Goal: Communication & Community: Participate in discussion

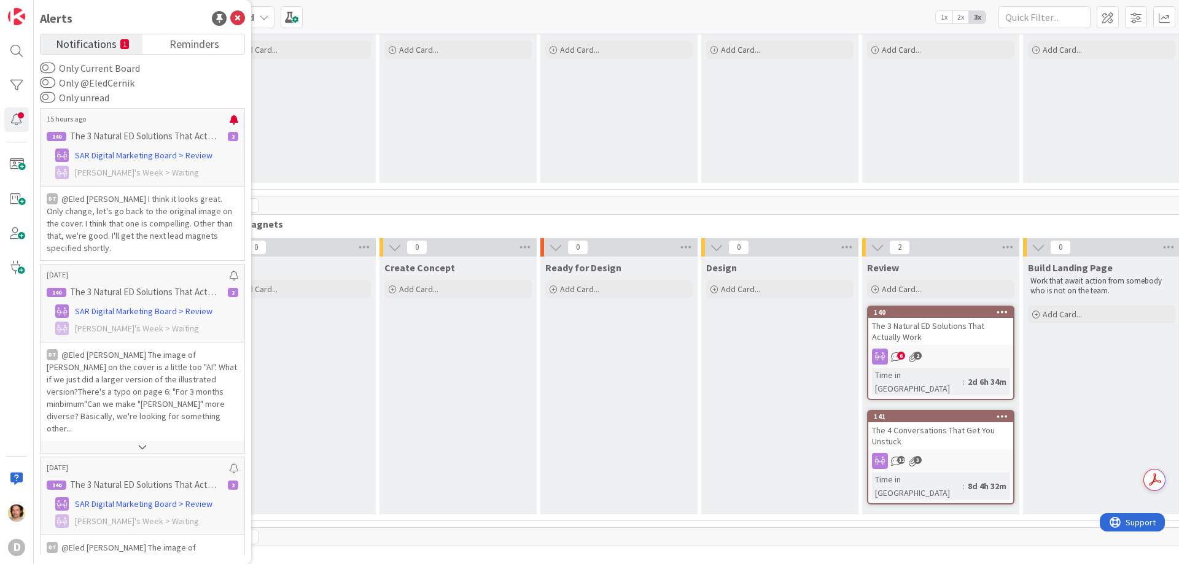
click at [78, 42] on span "Notifications" at bounding box center [86, 42] width 61 height 17
click at [238, 18] on icon at bounding box center [237, 18] width 15 height 15
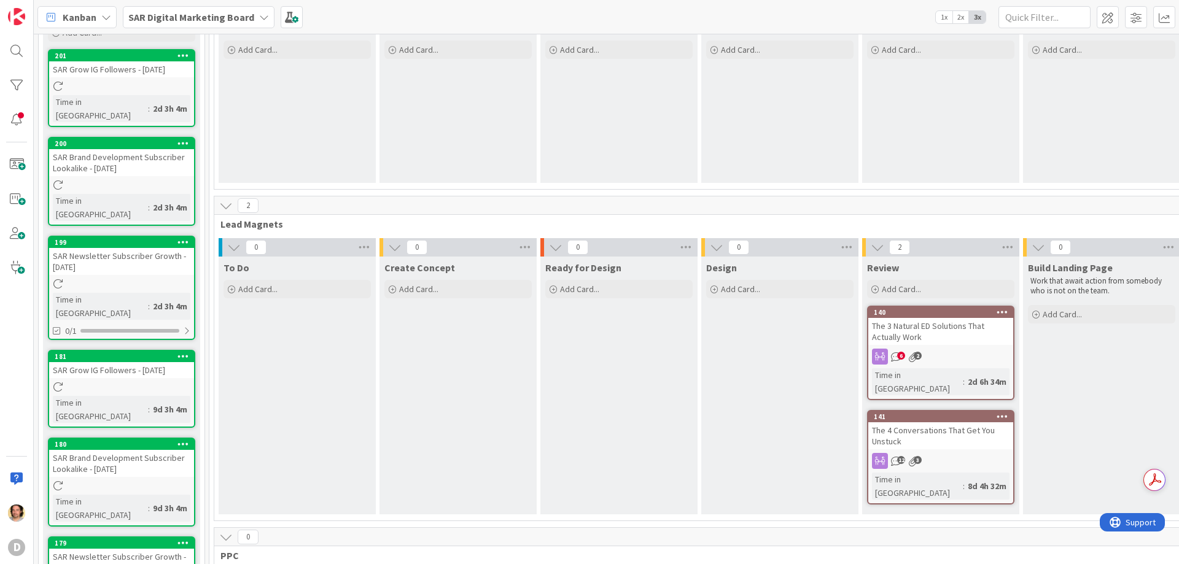
click at [903, 347] on div "140 The 3 Natural ED Solutions That Actually Work 6 2 Time in [GEOGRAPHIC_DATA]…" at bounding box center [940, 353] width 147 height 95
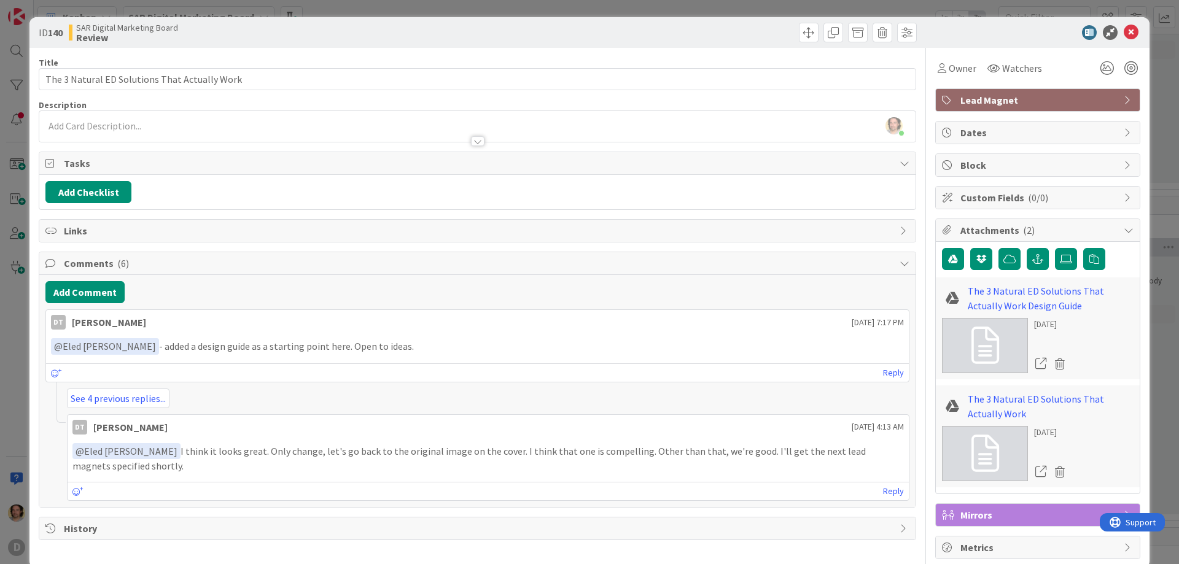
scroll to position [21, 0]
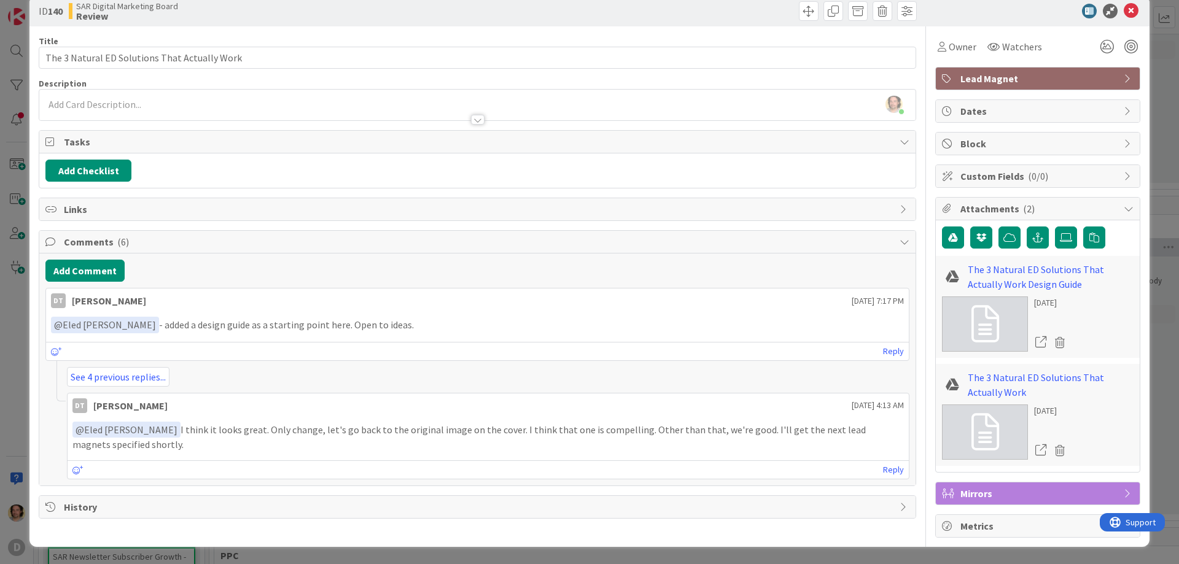
click at [1123, 74] on icon at bounding box center [1128, 79] width 10 height 10
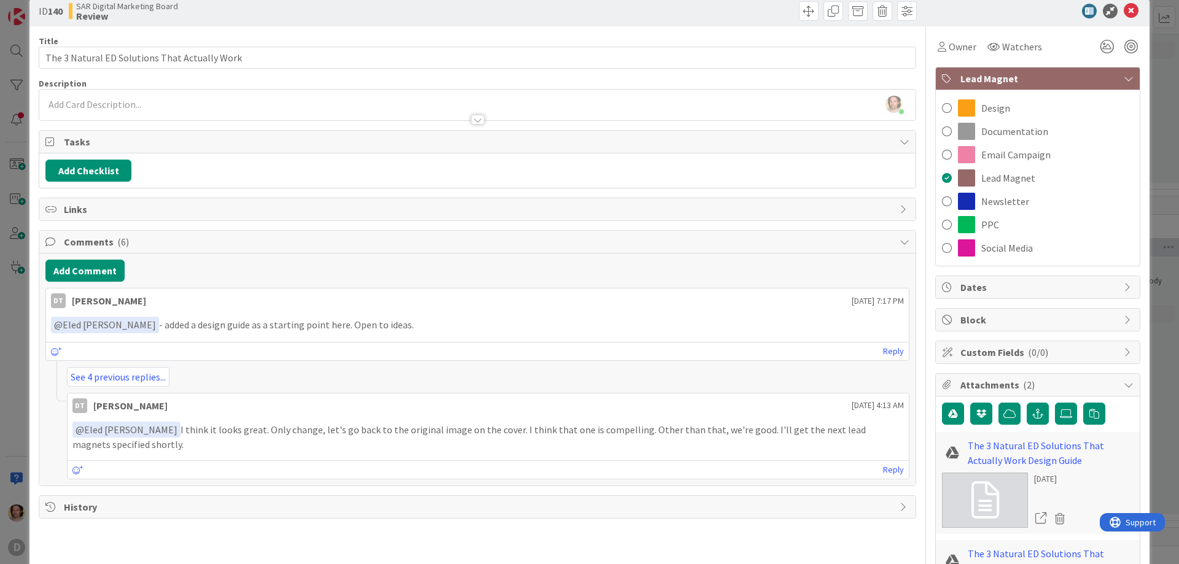
click at [1123, 74] on icon at bounding box center [1128, 79] width 10 height 10
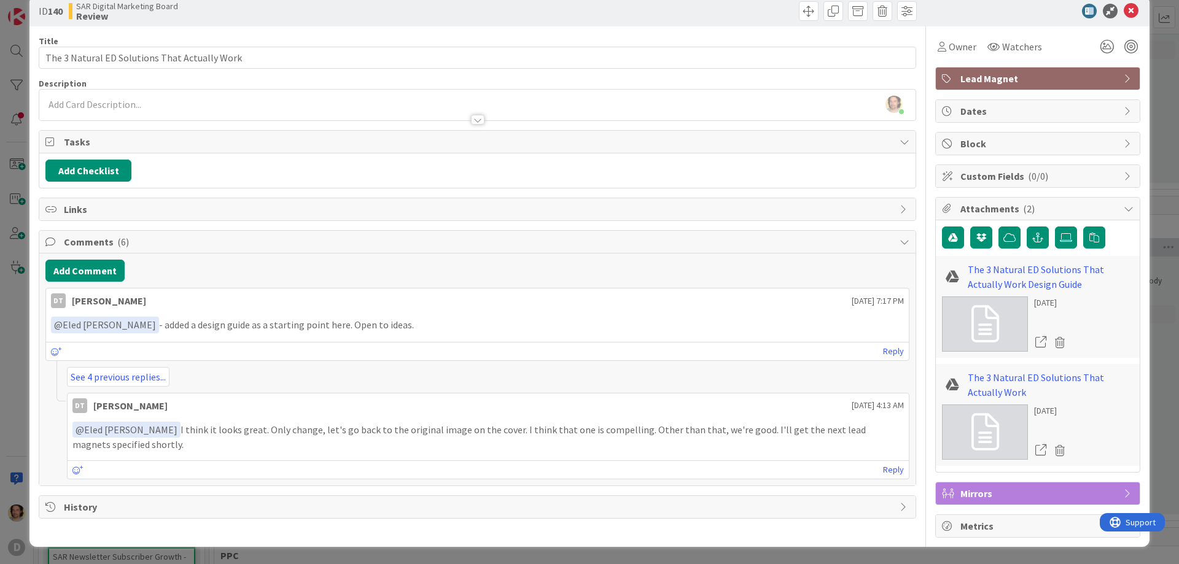
click at [1123, 106] on icon at bounding box center [1128, 111] width 10 height 10
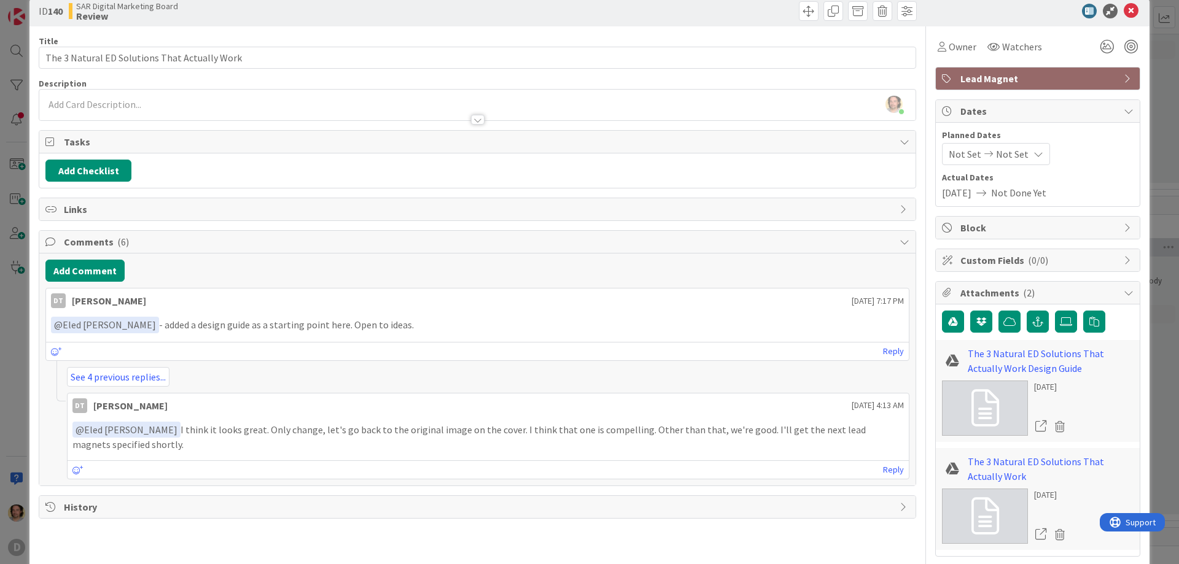
click at [1117, 106] on div "Dates" at bounding box center [1038, 111] width 204 height 23
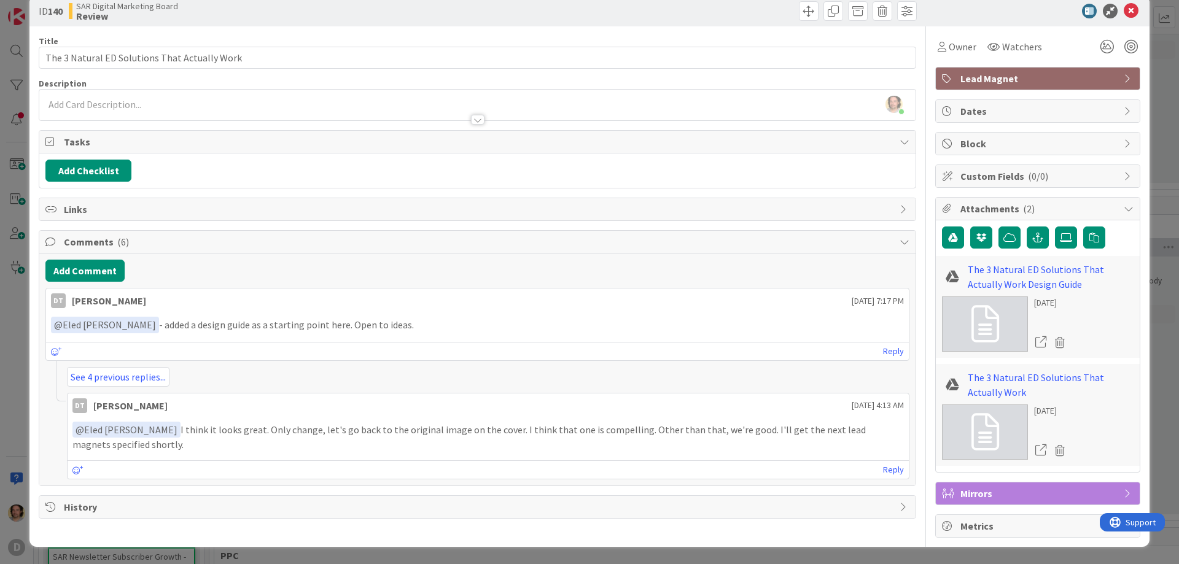
click at [1123, 205] on icon at bounding box center [1128, 209] width 10 height 10
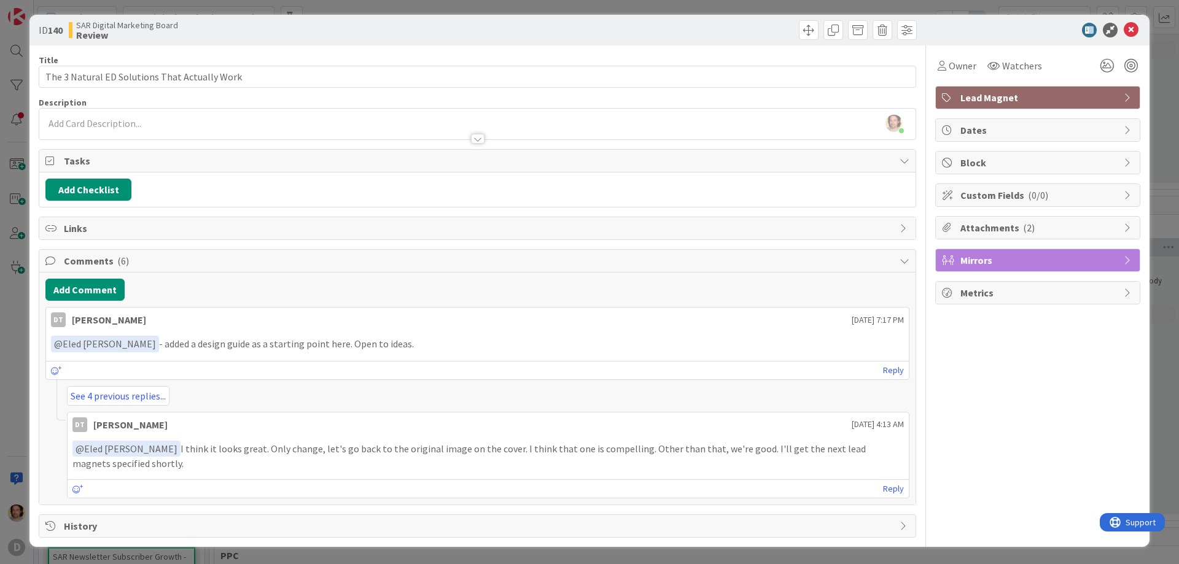
click at [1123, 223] on icon at bounding box center [1128, 228] width 10 height 10
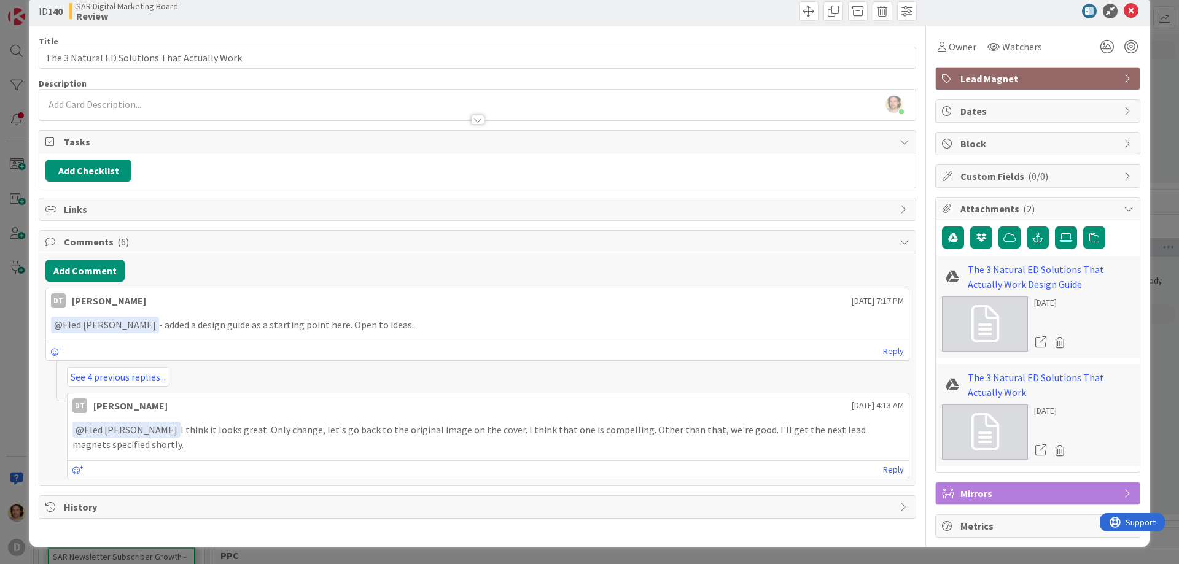
click at [1123, 205] on icon at bounding box center [1128, 209] width 10 height 10
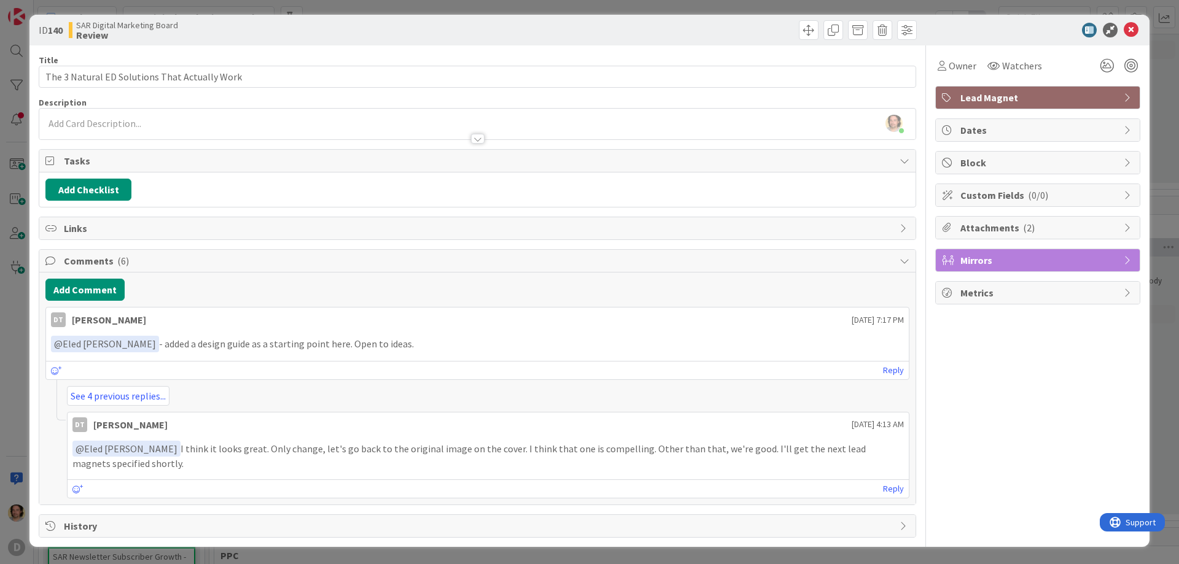
scroll to position [2, 0]
click at [1123, 257] on icon at bounding box center [1128, 260] width 10 height 10
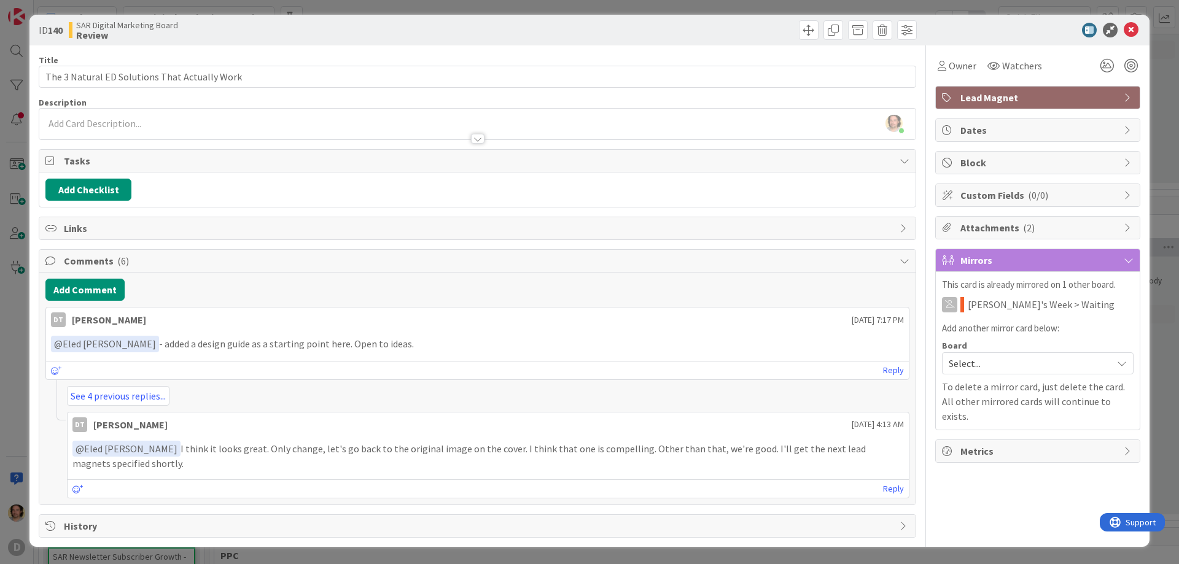
click at [1117, 254] on div "Mirrors" at bounding box center [1038, 260] width 204 height 23
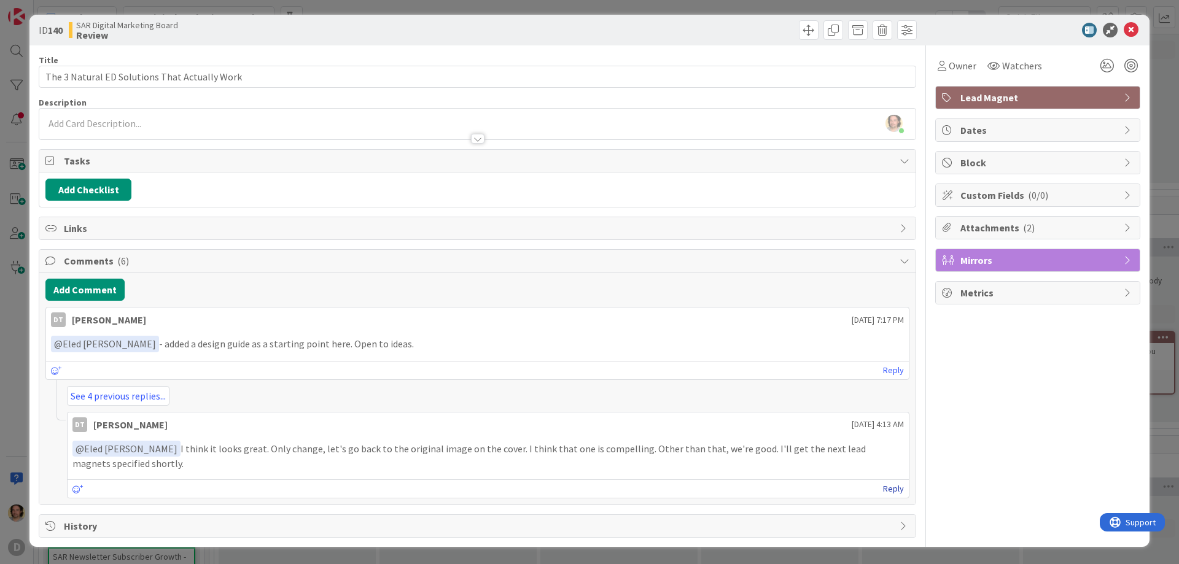
click at [883, 487] on link "Reply" at bounding box center [893, 488] width 21 height 15
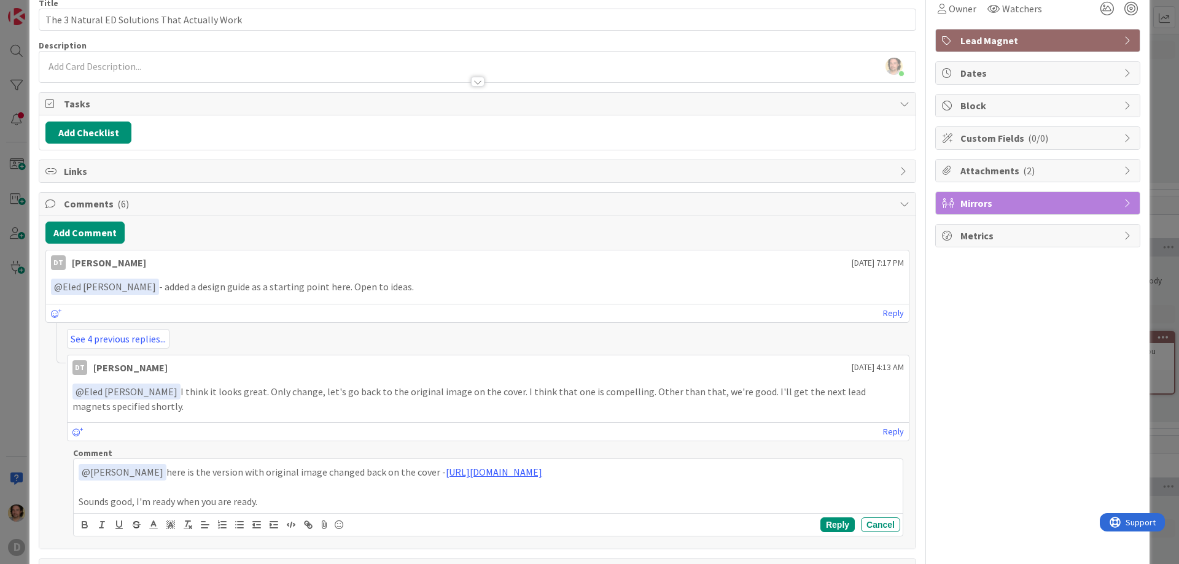
scroll to position [83, 0]
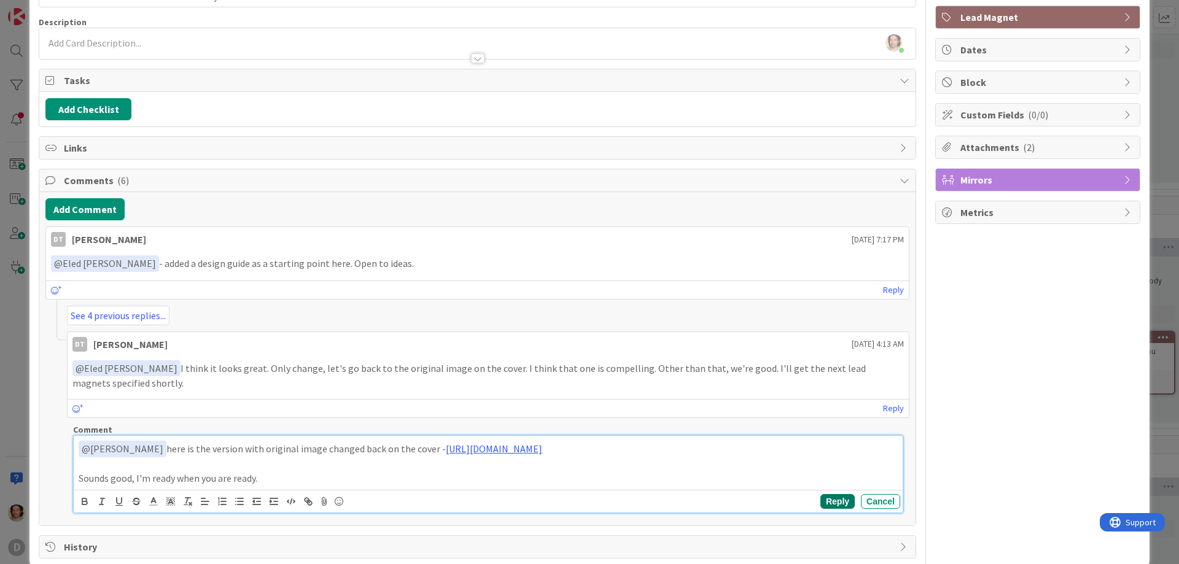
click at [820, 501] on button "Reply" at bounding box center [837, 501] width 34 height 15
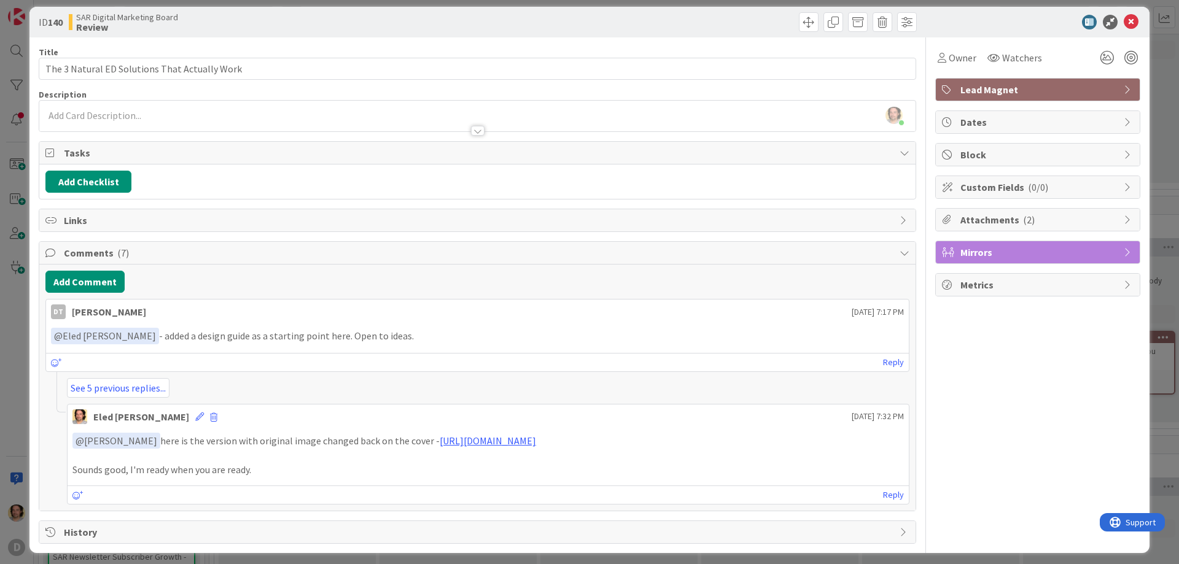
scroll to position [17, 0]
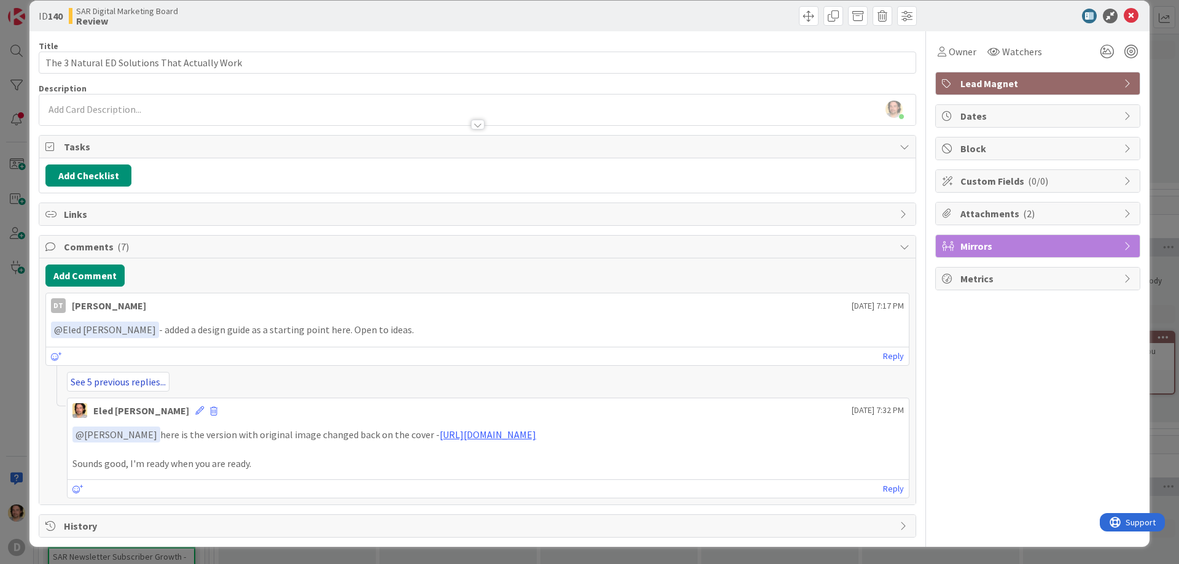
click at [115, 377] on link "See 5 previous replies..." at bounding box center [118, 382] width 103 height 20
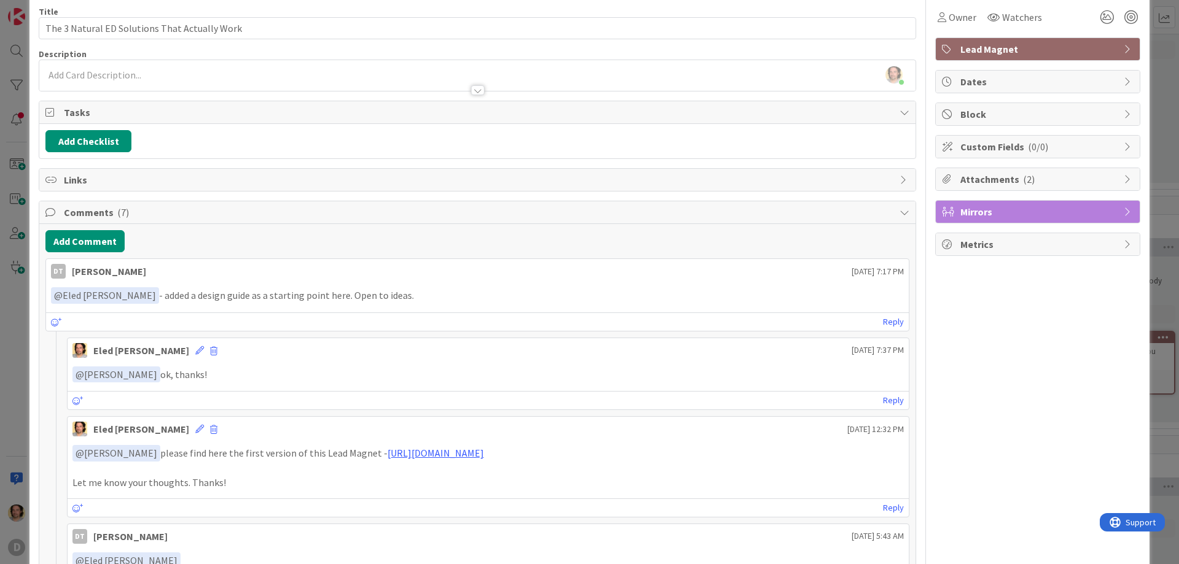
scroll to position [0, 0]
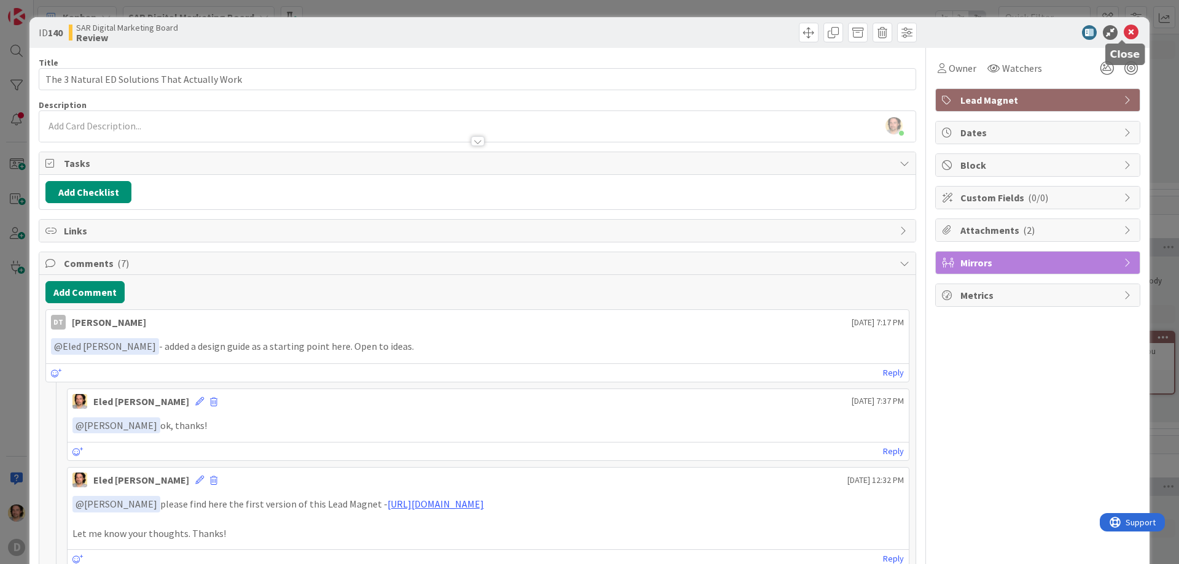
click at [1123, 27] on icon at bounding box center [1130, 32] width 15 height 15
